Goal: Obtain resource: Download file/media

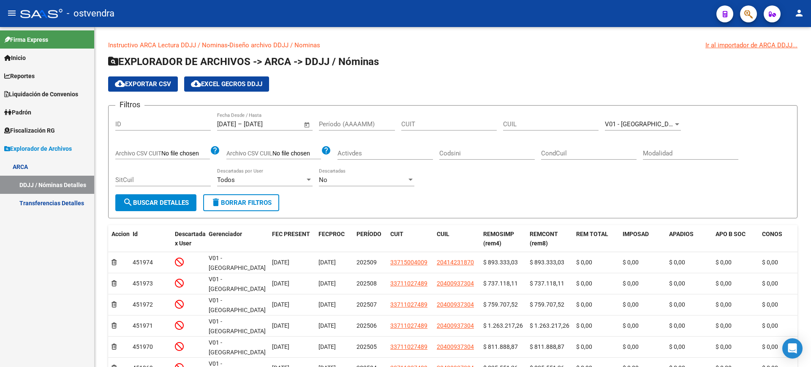
click at [31, 202] on link "Transferencias Detalles" at bounding box center [47, 203] width 94 height 18
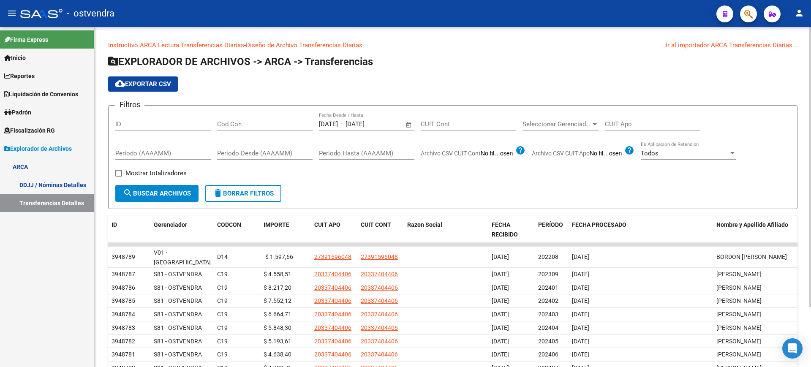
click at [726, 157] on div "Todos Es Aplicacion de Retencion" at bounding box center [687, 150] width 95 height 18
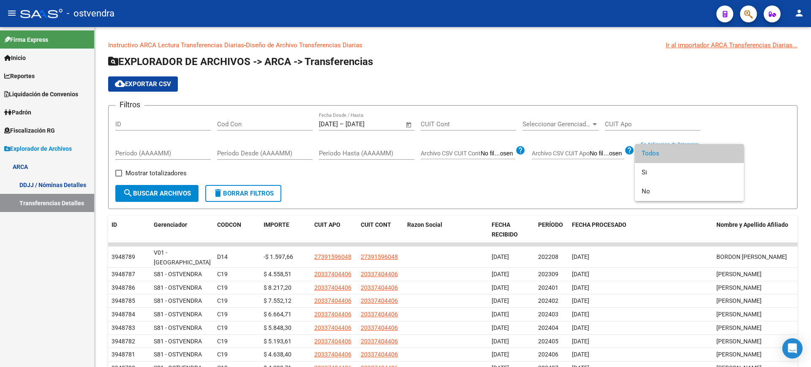
click at [724, 155] on span "Todos" at bounding box center [688, 153] width 95 height 19
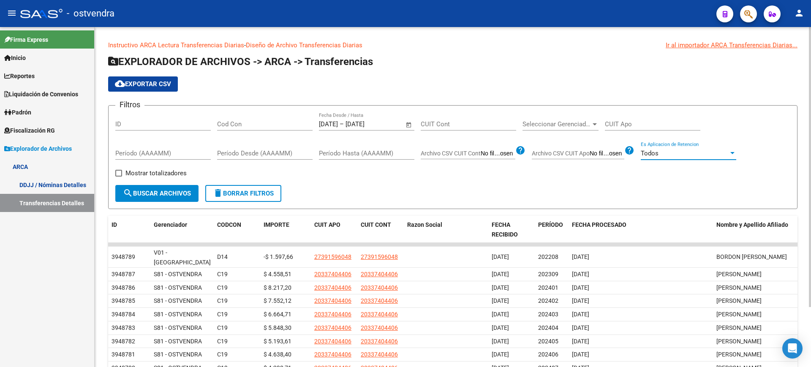
click at [569, 127] on span "Seleccionar Gerenciador" at bounding box center [556, 124] width 68 height 8
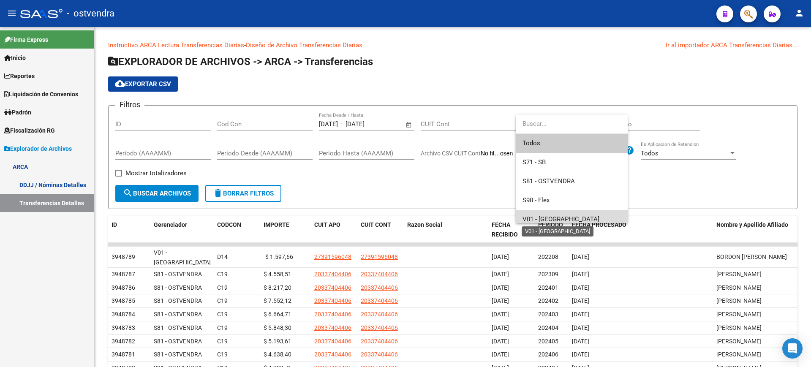
click at [552, 216] on span "V01 - [GEOGRAPHIC_DATA]" at bounding box center [560, 219] width 77 height 8
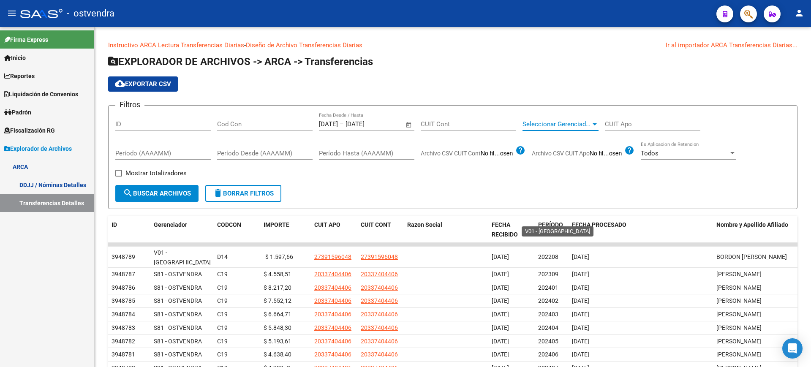
scroll to position [6, 0]
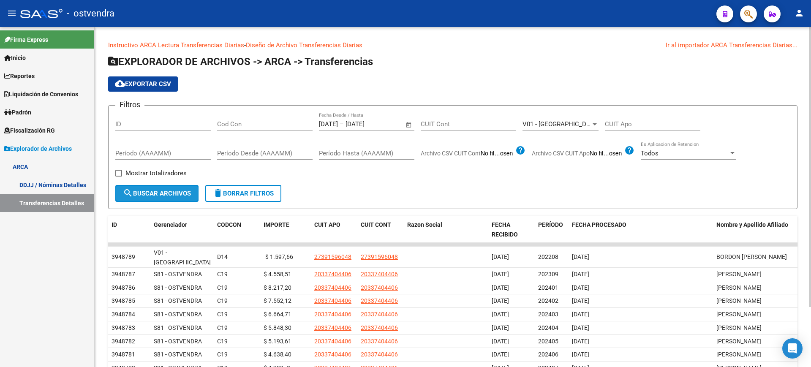
click at [146, 191] on span "search Buscar Archivos" at bounding box center [157, 194] width 68 height 8
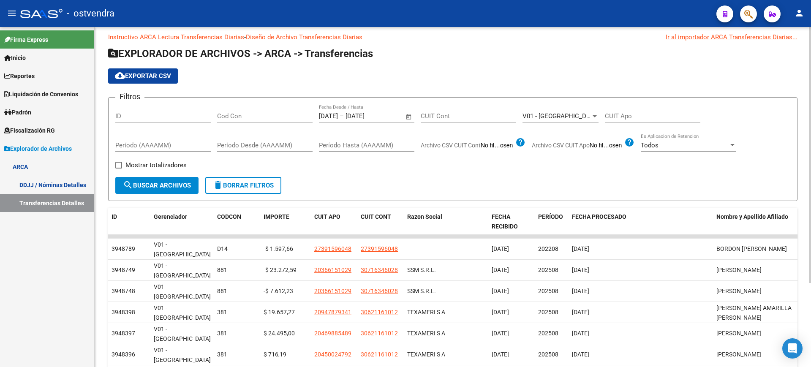
scroll to position [0, 0]
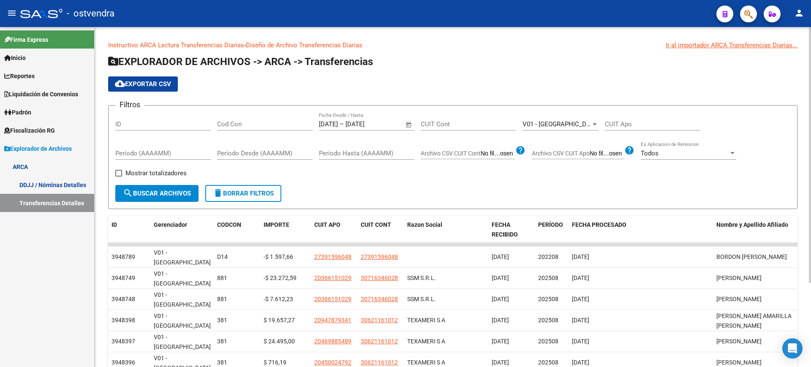
click at [409, 124] on span "Open calendar" at bounding box center [409, 124] width 20 height 20
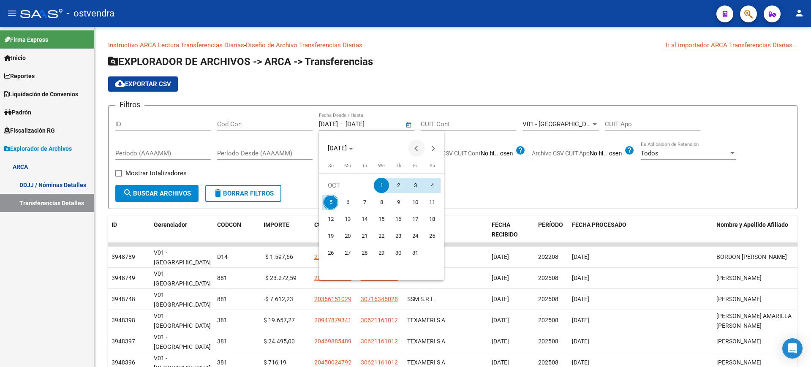
click at [413, 147] on span "Previous month" at bounding box center [416, 148] width 17 height 17
click at [350, 201] on span "1" at bounding box center [347, 202] width 15 height 15
type input "[DATE]"
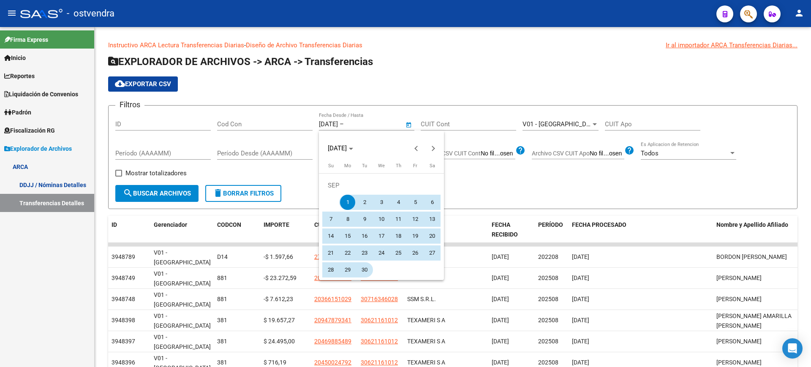
click at [366, 267] on span "30" at bounding box center [364, 269] width 15 height 15
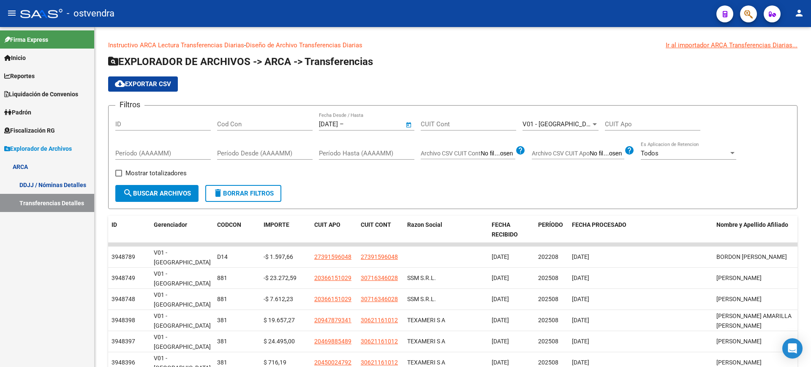
type input "[DATE]"
click at [149, 187] on button "search Buscar Archivos" at bounding box center [156, 193] width 83 height 17
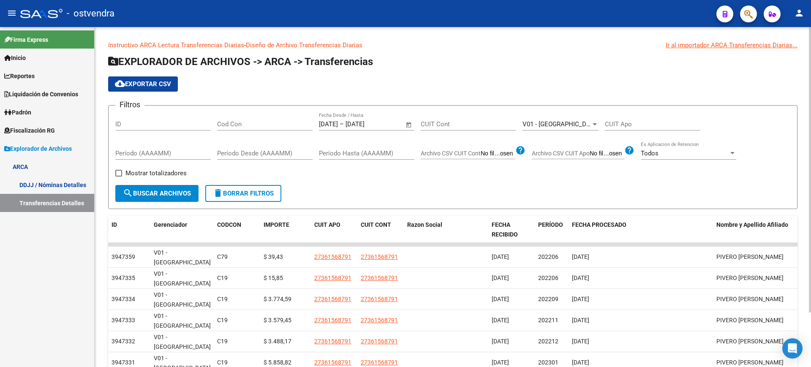
click at [149, 80] on span "cloud_download Exportar CSV" at bounding box center [143, 84] width 56 height 8
